Goal: Task Accomplishment & Management: Manage account settings

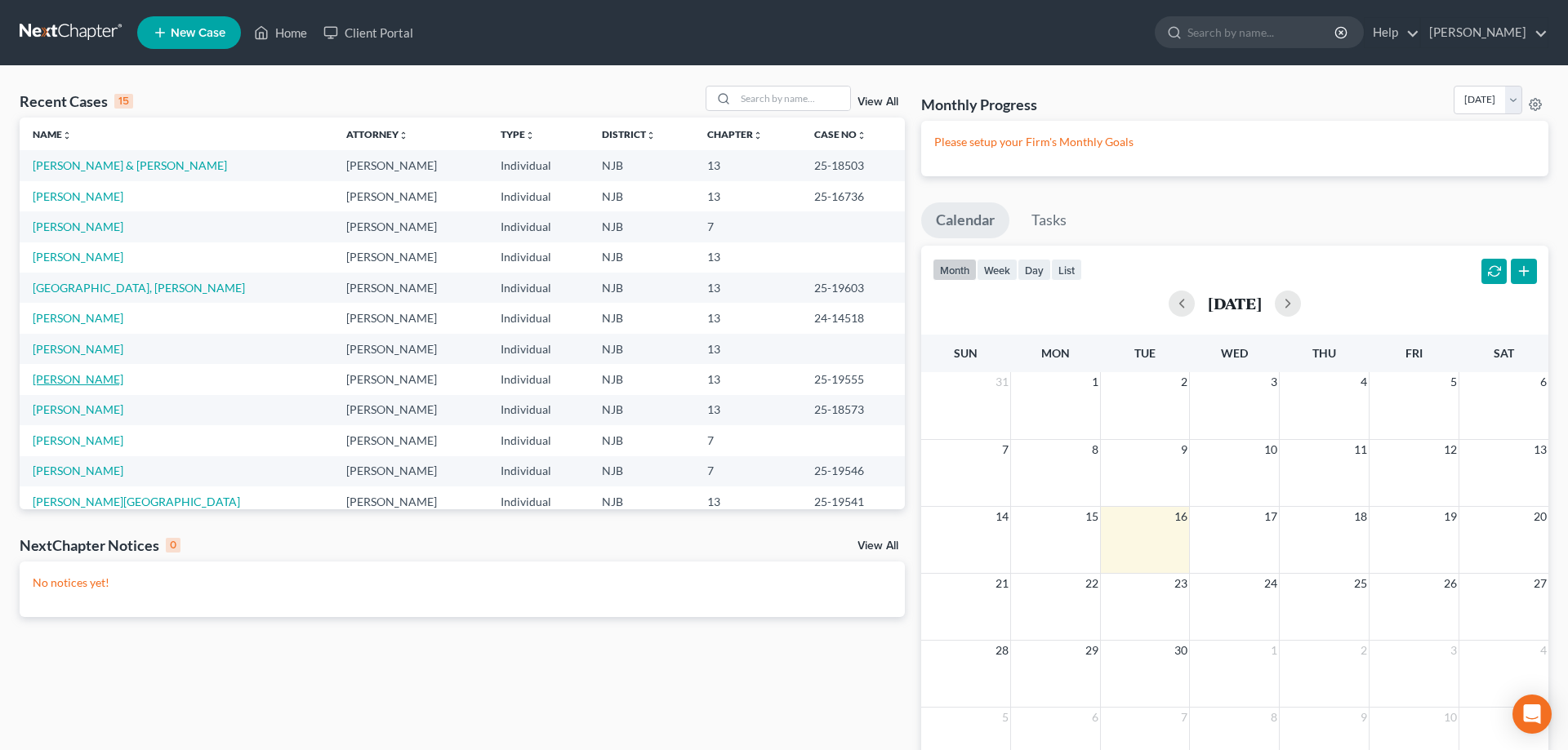
click at [61, 378] on link "Gould, Candi" at bounding box center [78, 379] width 91 height 14
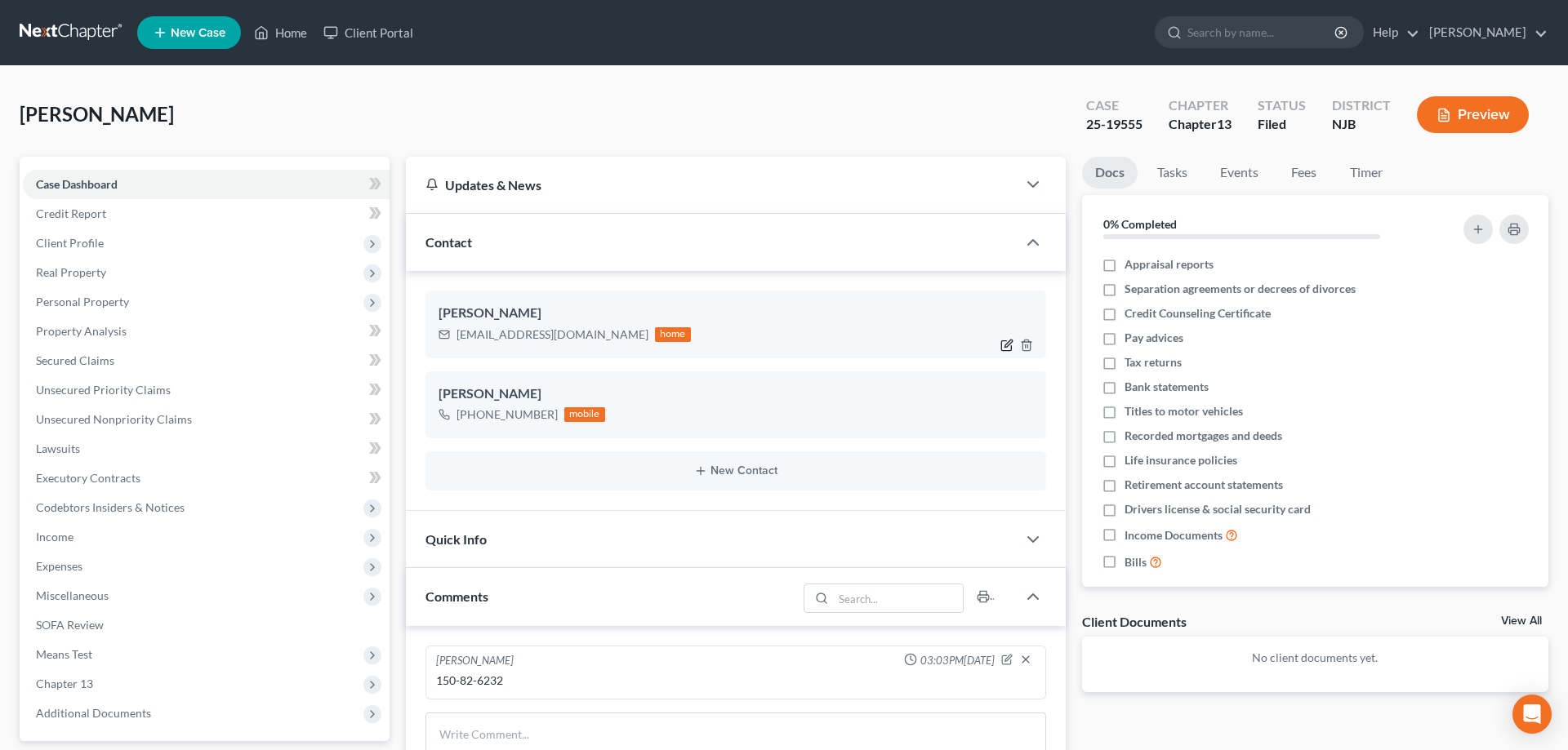
click at [1008, 346] on icon "button" at bounding box center [1007, 345] width 13 height 13
select select "0"
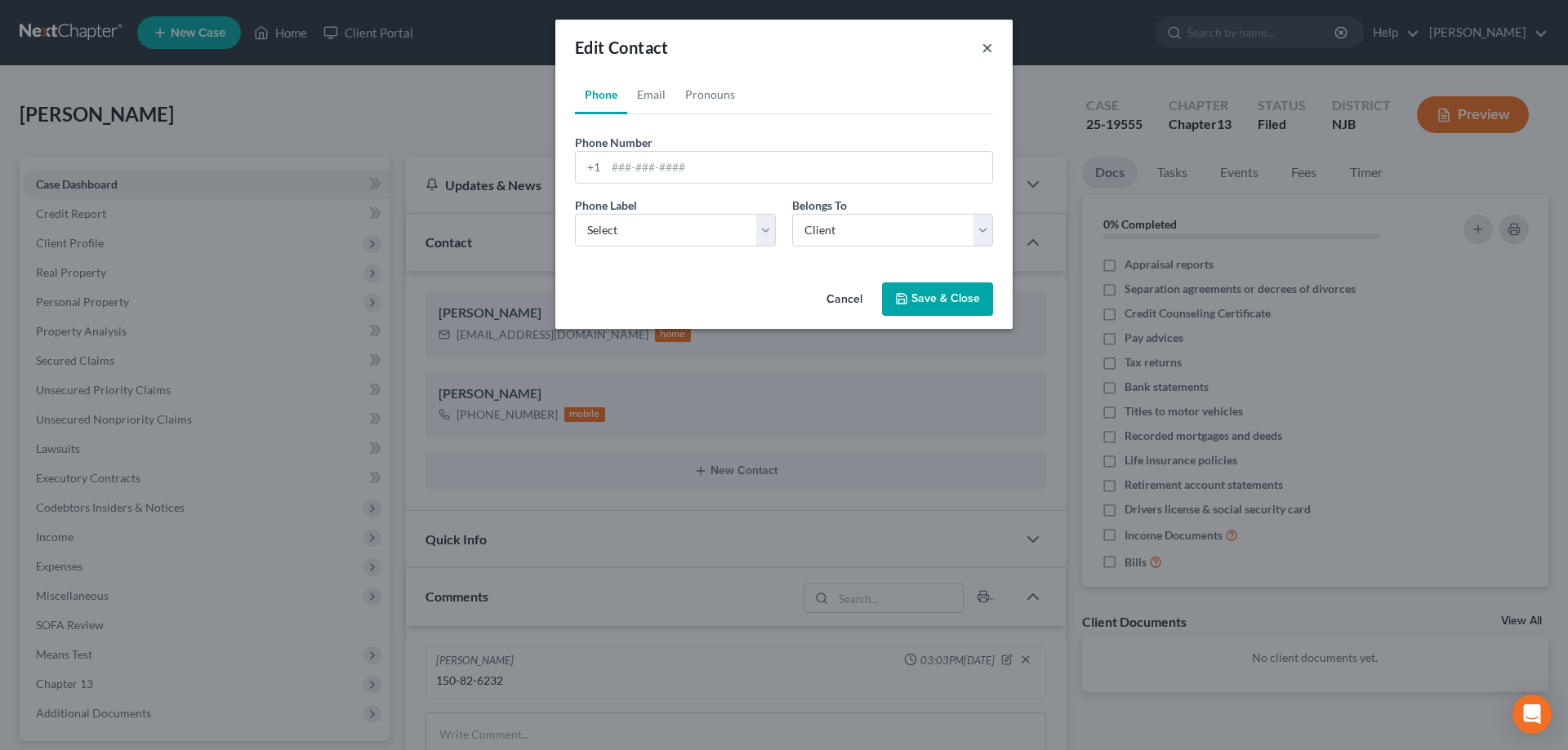
click at [985, 50] on button "×" at bounding box center [987, 47] width 11 height 20
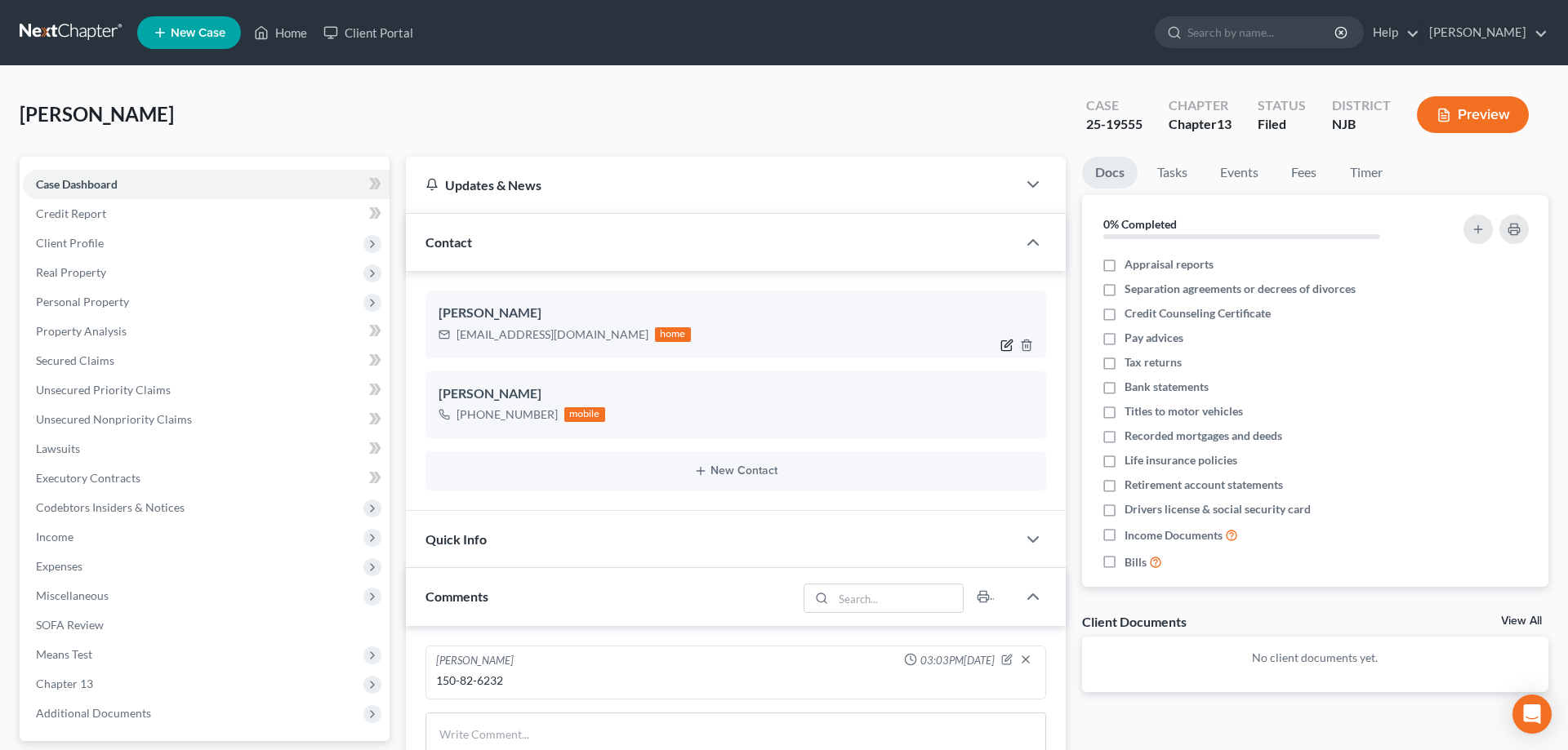
click at [1003, 343] on icon "button" at bounding box center [1007, 345] width 13 height 13
select select "0"
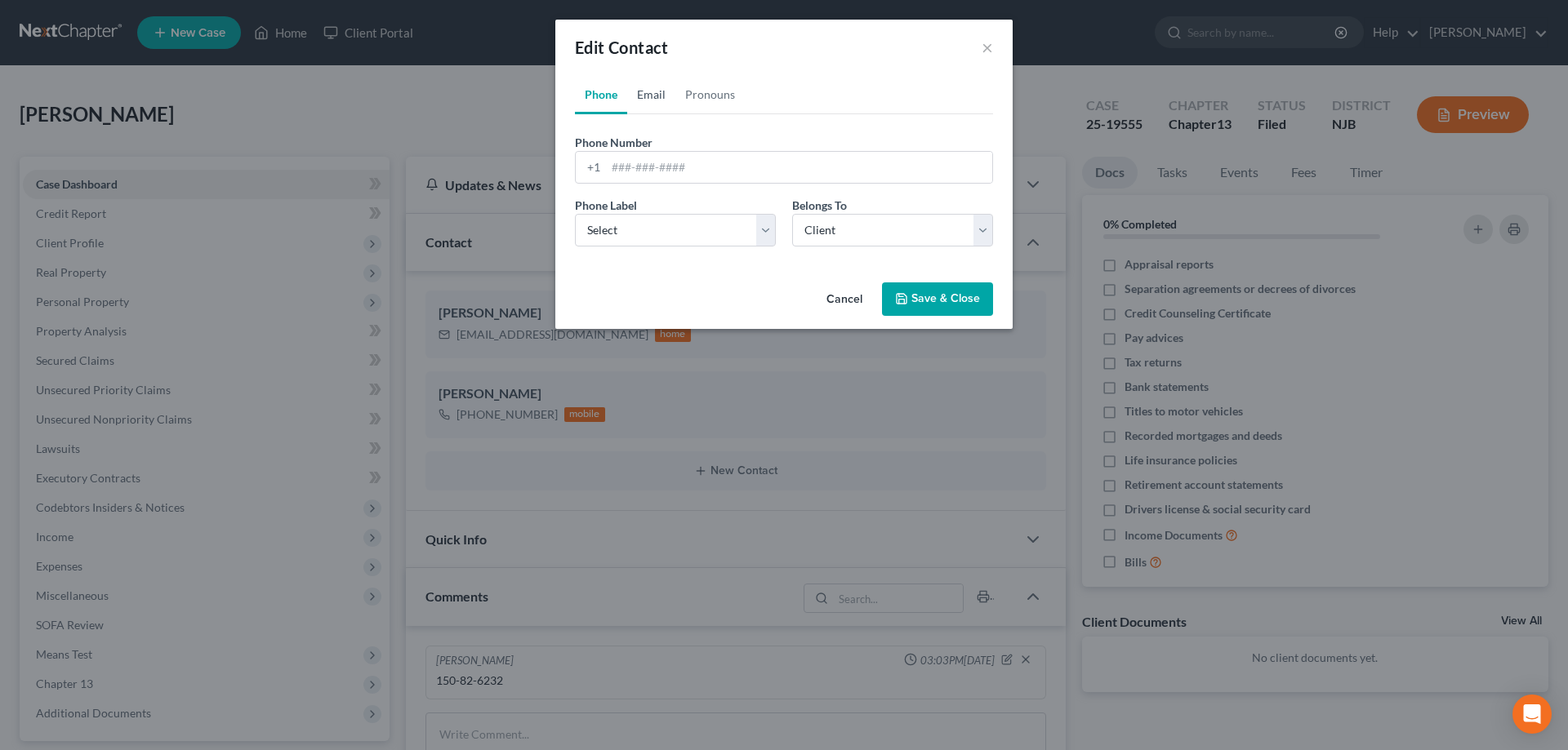
click at [655, 98] on link "Email" at bounding box center [651, 95] width 48 height 39
click at [657, 168] on input "lovelesskandi@yahoo.com" at bounding box center [799, 167] width 386 height 31
click at [678, 166] on input "lovelesscandi@yahoo.com" at bounding box center [799, 167] width 386 height 31
type input "lovelesscandy@yahoo.com"
click at [575, 214] on select "Select Home Work Other" at bounding box center [675, 230] width 201 height 32
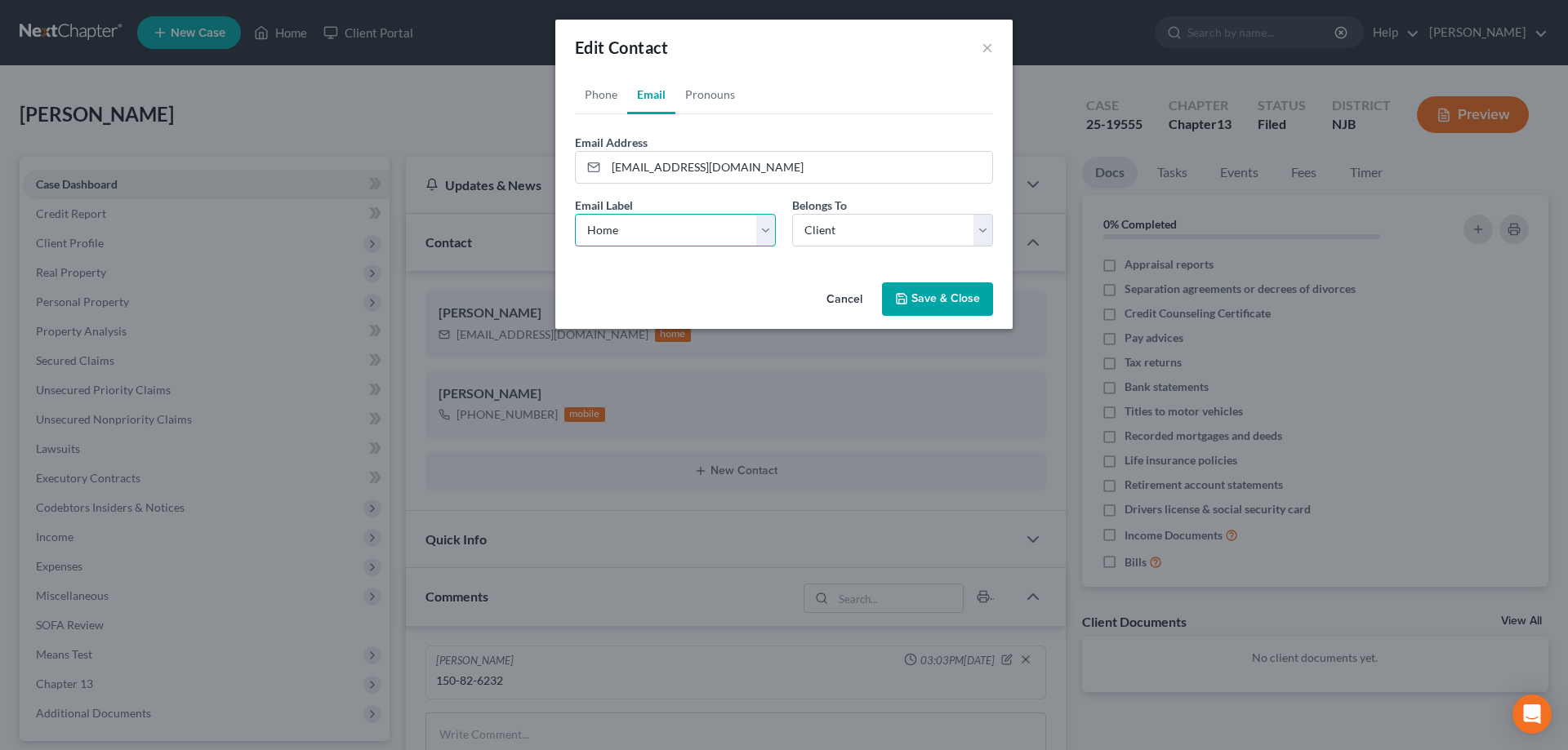
select select "1"
click option "Work" at bounding box center [0, 0] width 0 height 0
click at [792, 214] on select "Select Client Other" at bounding box center [892, 230] width 201 height 32
click option "Client" at bounding box center [0, 0] width 0 height 0
click at [926, 296] on button "Save & Close" at bounding box center [937, 300] width 111 height 34
